Goal: Navigation & Orientation: Find specific page/section

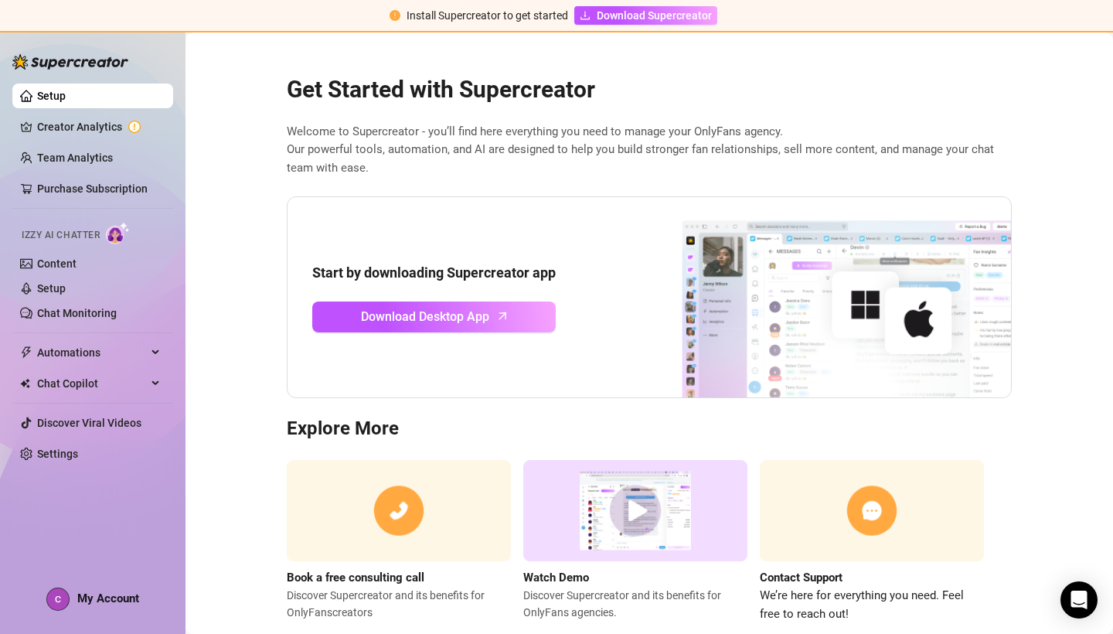
click at [53, 604] on img at bounding box center [58, 599] width 22 height 22
click at [77, 265] on link "Content" at bounding box center [56, 263] width 39 height 12
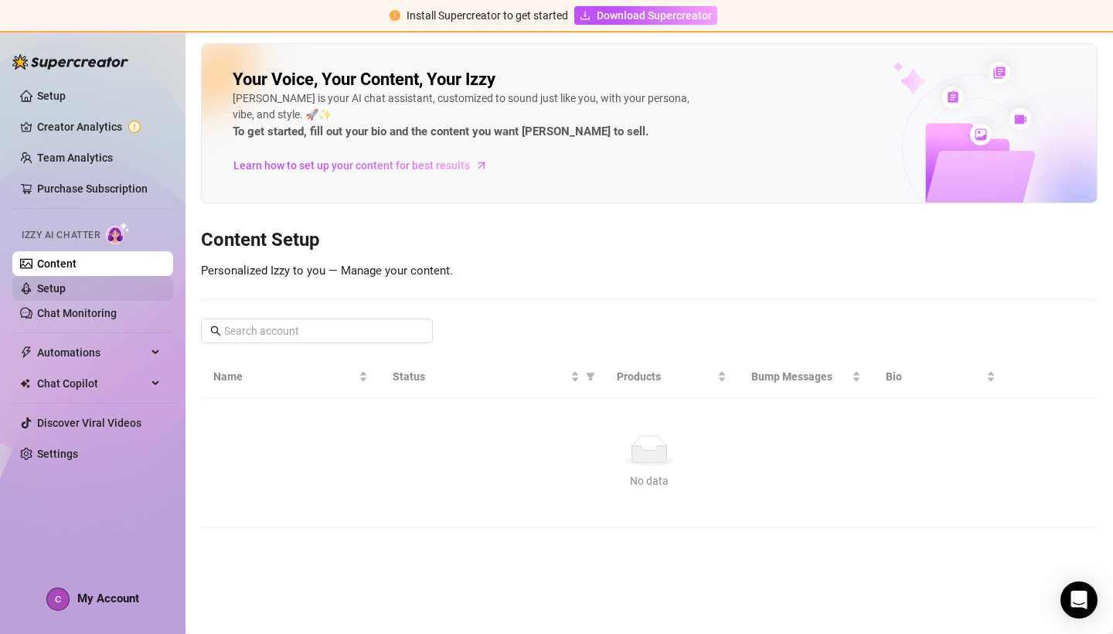
click at [66, 287] on link "Setup" at bounding box center [51, 288] width 29 height 12
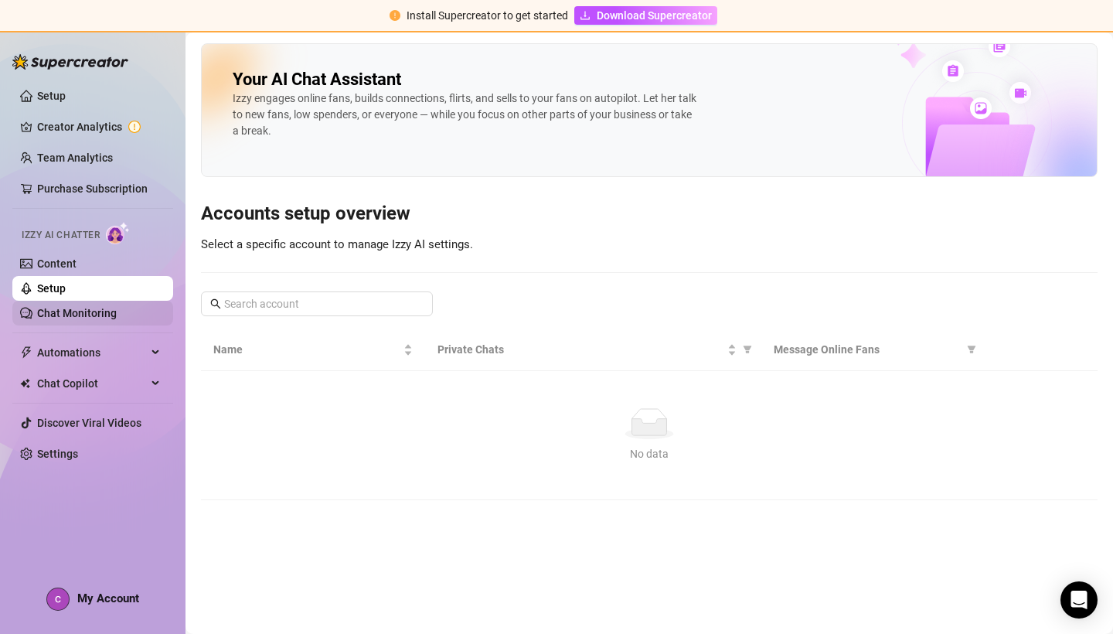
click at [100, 317] on link "Chat Monitoring" at bounding box center [77, 313] width 80 height 12
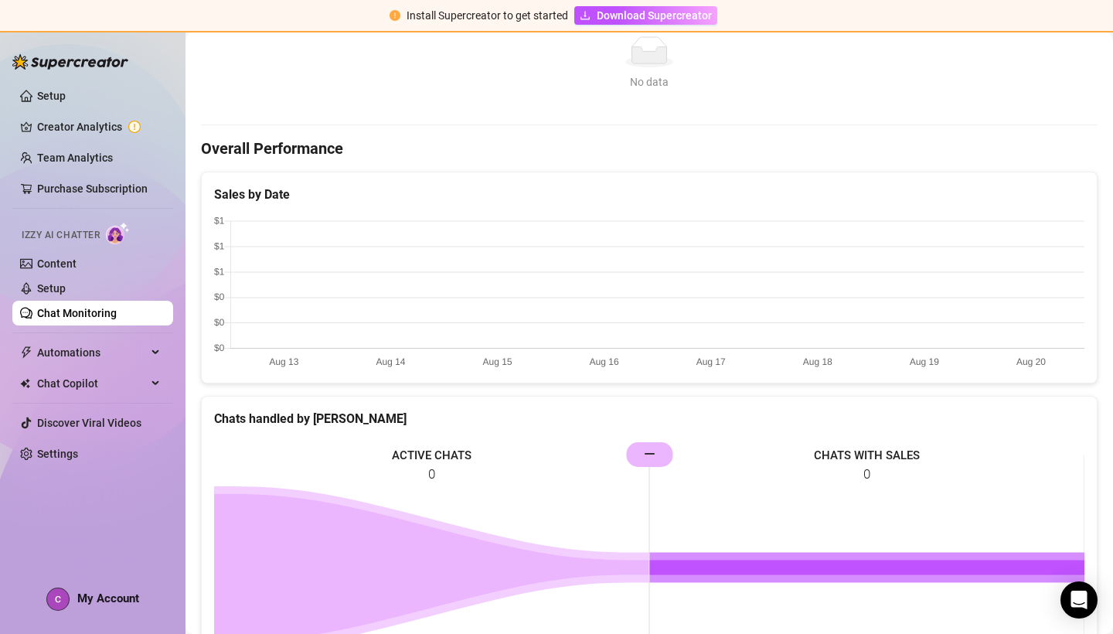
scroll to position [469, 0]
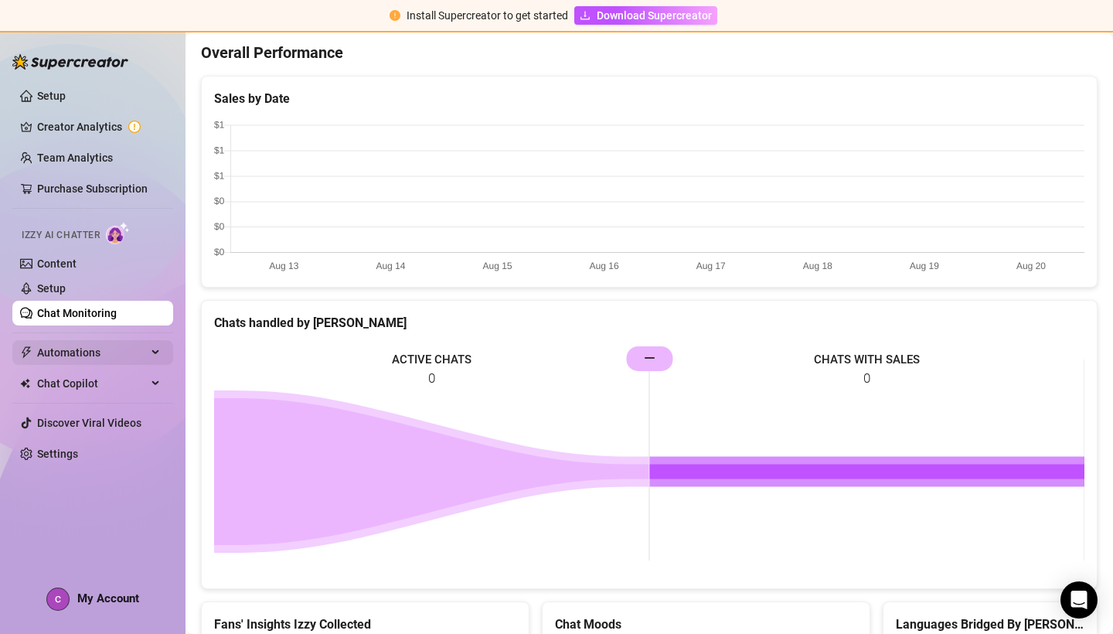
click at [70, 343] on span "Automations" at bounding box center [92, 352] width 110 height 25
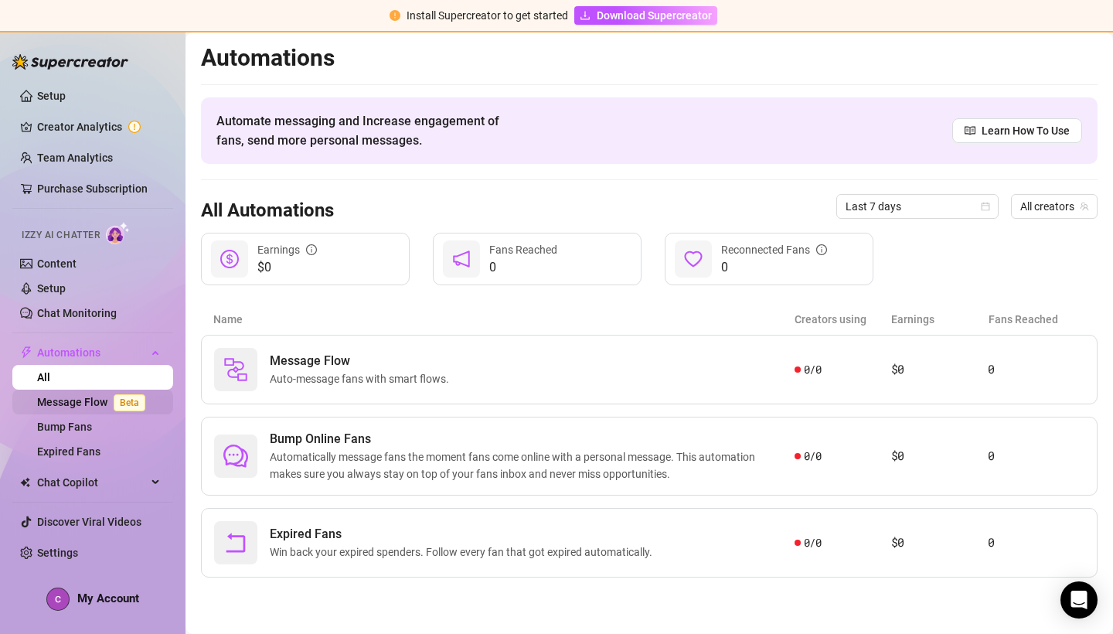
click at [147, 399] on link "Message Flow Beta" at bounding box center [94, 402] width 114 height 12
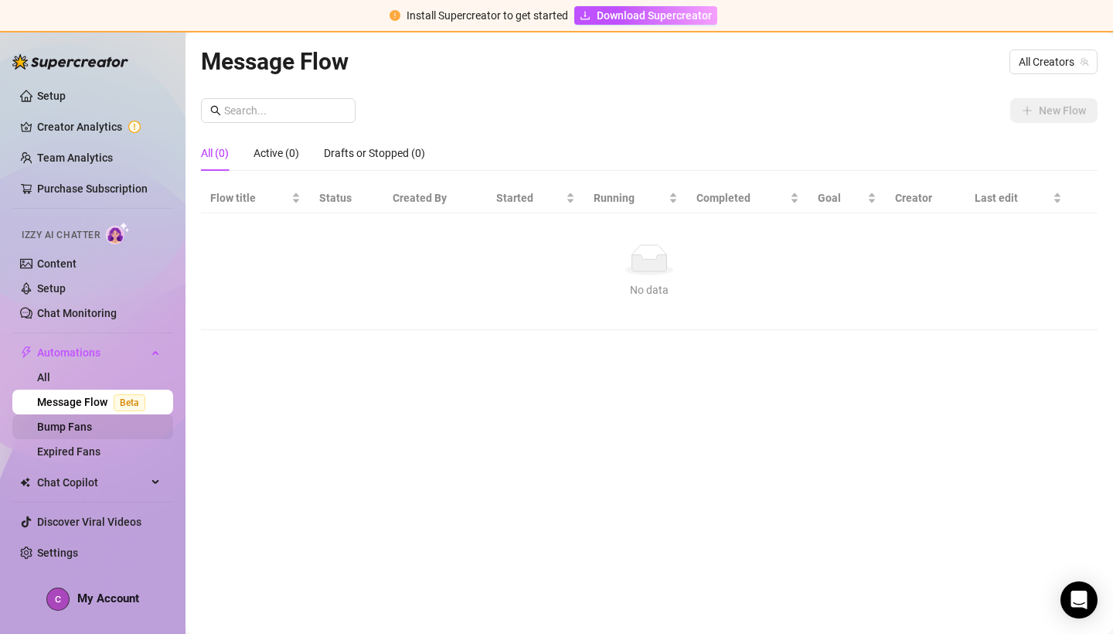
click at [77, 433] on link "Bump Fans" at bounding box center [64, 426] width 55 height 12
